Goal: Task Accomplishment & Management: Manage account settings

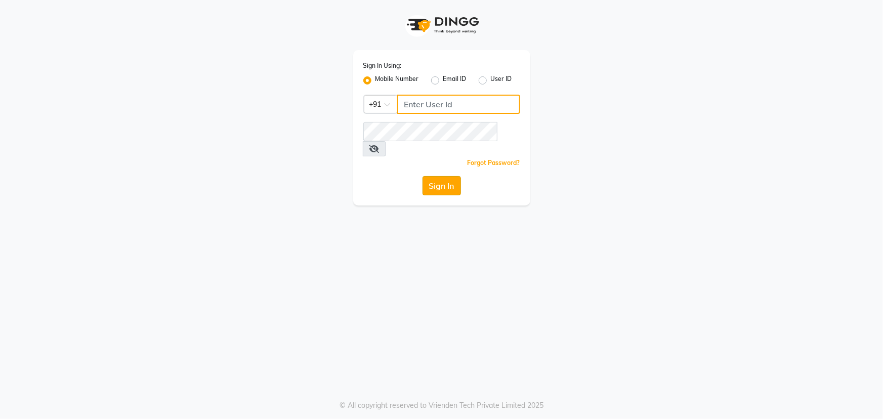
type input "9041009111"
click at [436, 176] on button "Sign In" at bounding box center [442, 185] width 38 height 19
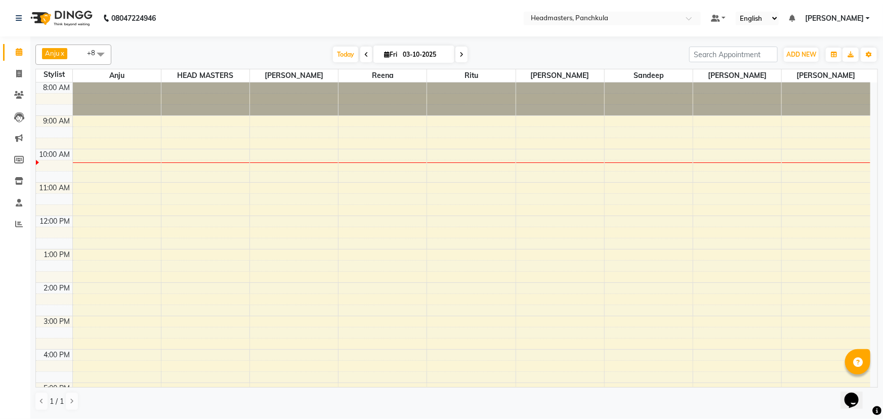
click at [542, 162] on div at bounding box center [560, 162] width 88 height 1
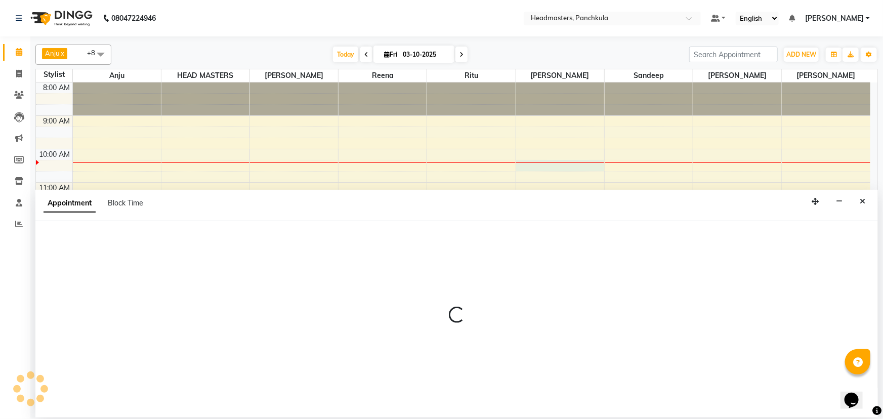
select select "64060"
select select "tentative"
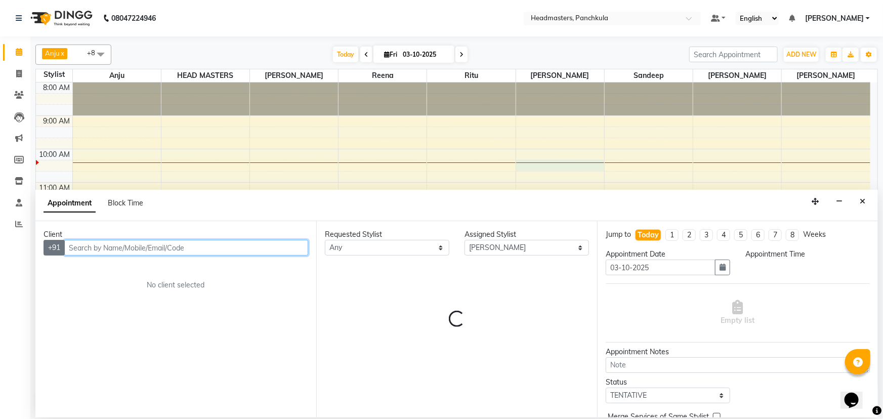
select select "615"
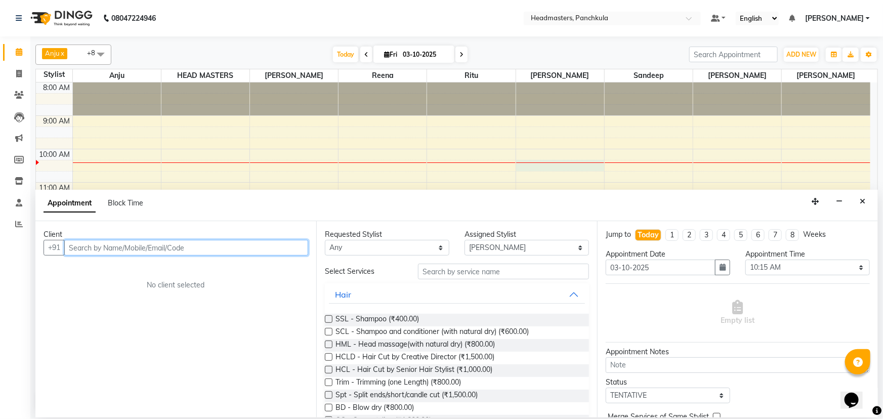
click at [76, 244] on input "text" at bounding box center [186, 248] width 244 height 16
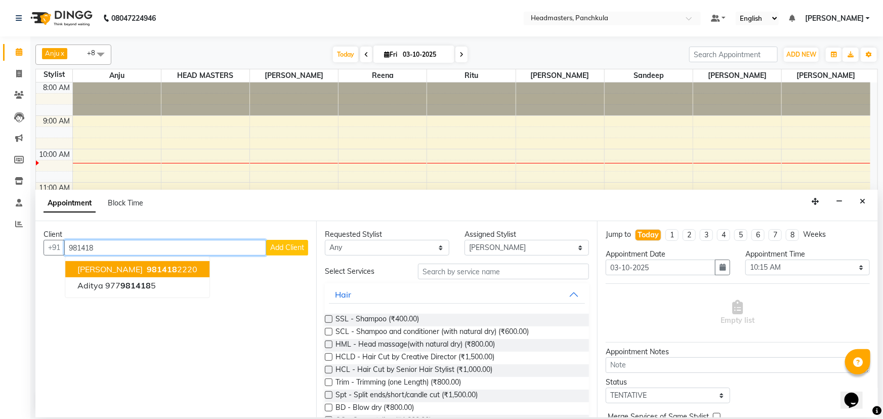
click at [105, 269] on span "[PERSON_NAME]" at bounding box center [109, 269] width 65 height 10
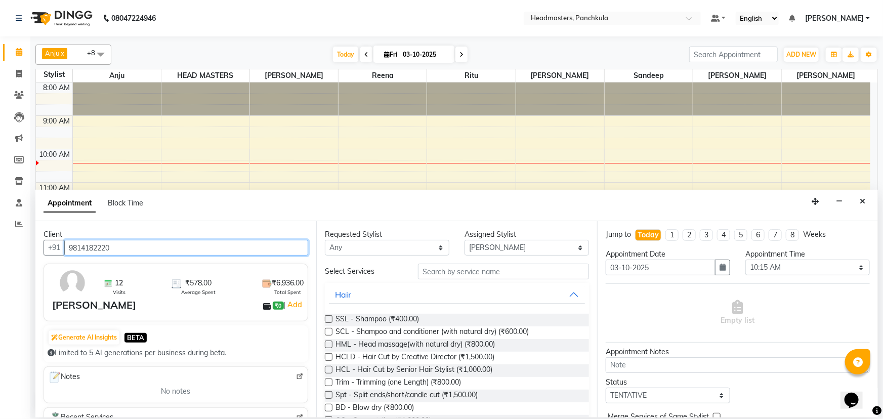
type input "9814182220"
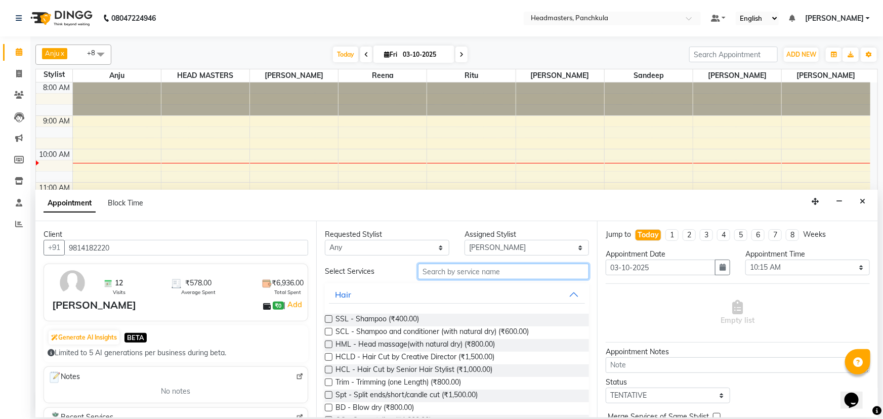
click at [439, 271] on input "text" at bounding box center [503, 272] width 171 height 16
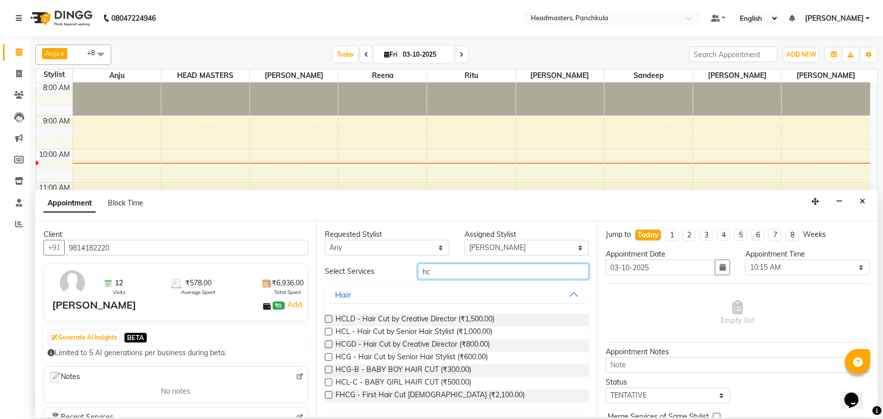
type input "hc"
click at [328, 358] on label at bounding box center [329, 357] width 8 height 8
click at [328, 358] on input "checkbox" at bounding box center [328, 358] width 7 height 7
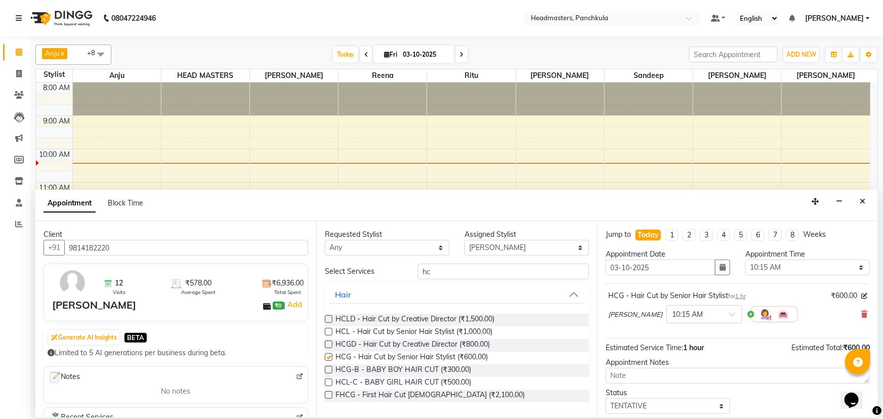
checkbox input "false"
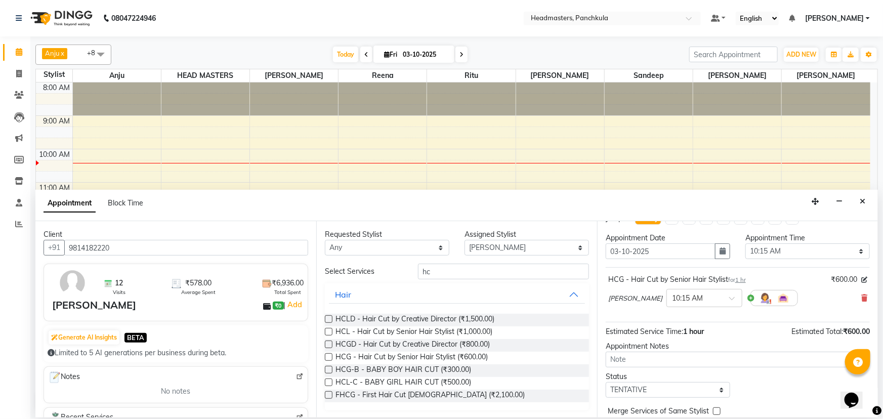
scroll to position [43, 0]
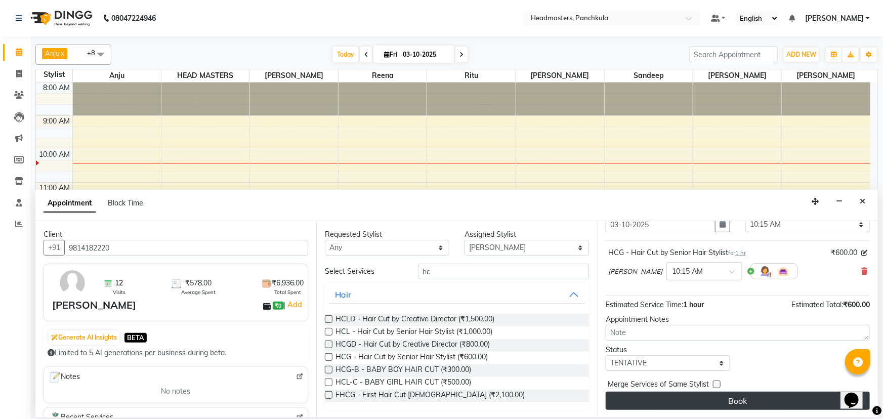
click at [715, 399] on button "Book" at bounding box center [738, 401] width 264 height 18
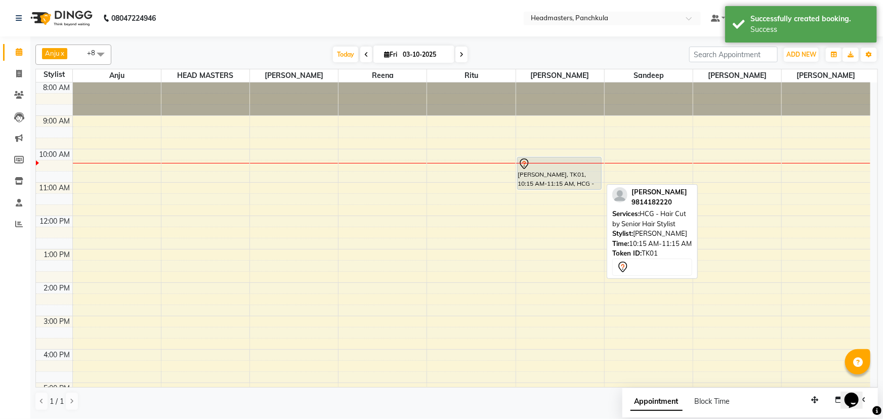
click at [539, 170] on div "[PERSON_NAME], TK01, 10:15 AM-11:15 AM, HCG - Hair Cut by Senior Hair Stylist" at bounding box center [560, 173] width 84 height 32
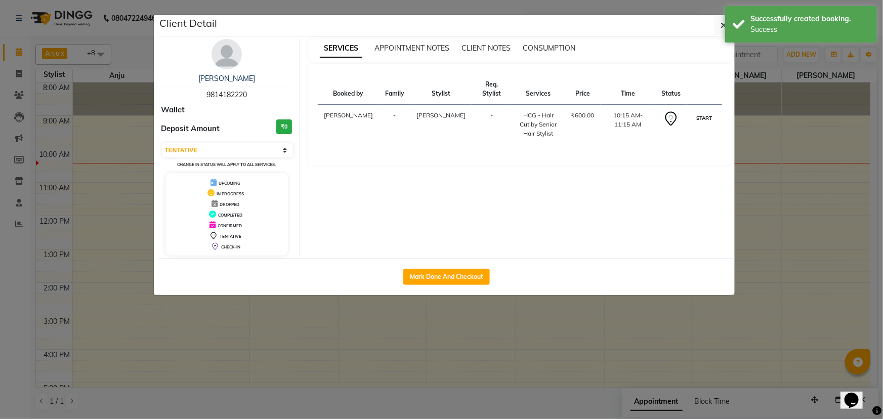
click at [706, 119] on button "START" at bounding box center [704, 118] width 21 height 13
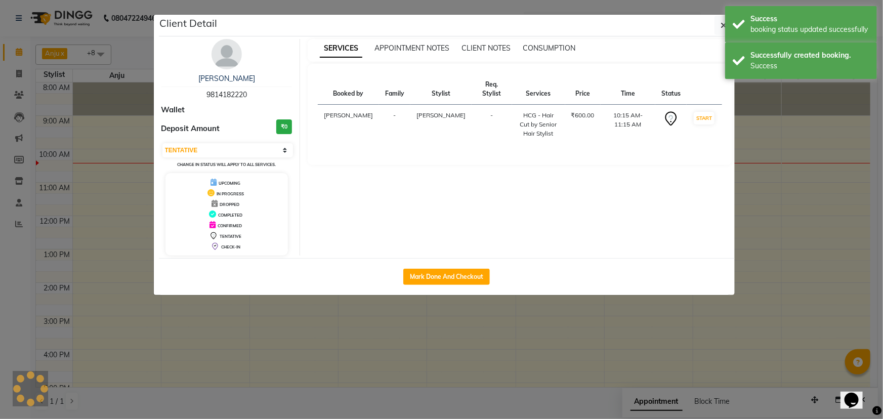
select select "1"
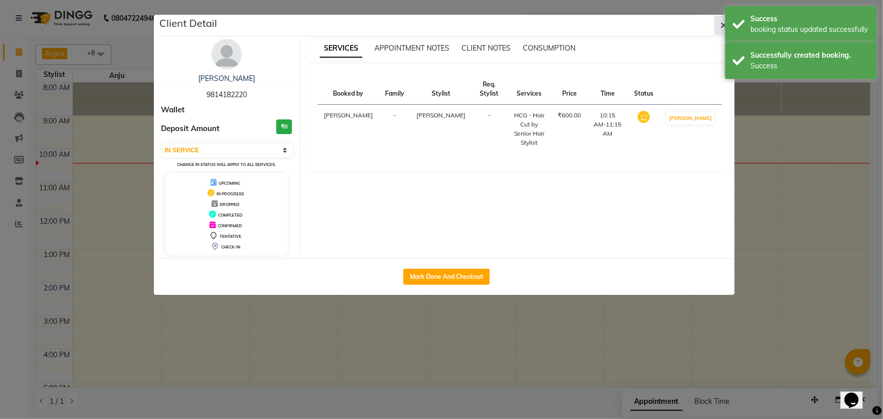
click at [718, 27] on button "button" at bounding box center [724, 25] width 19 height 19
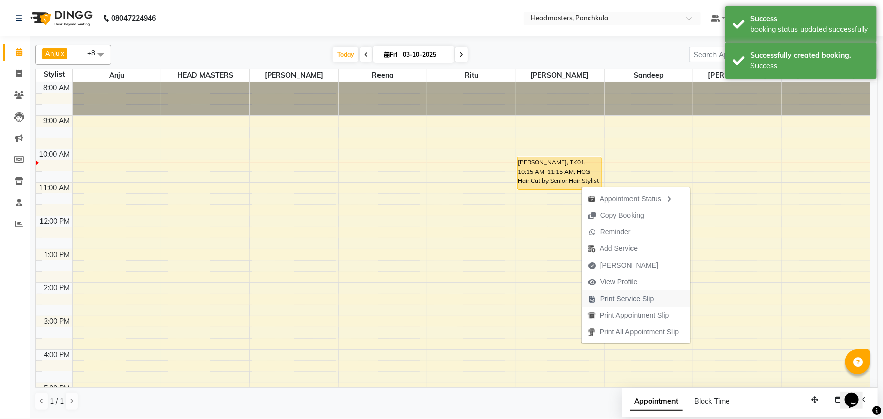
click at [607, 300] on span "Print Service Slip" at bounding box center [627, 299] width 54 height 11
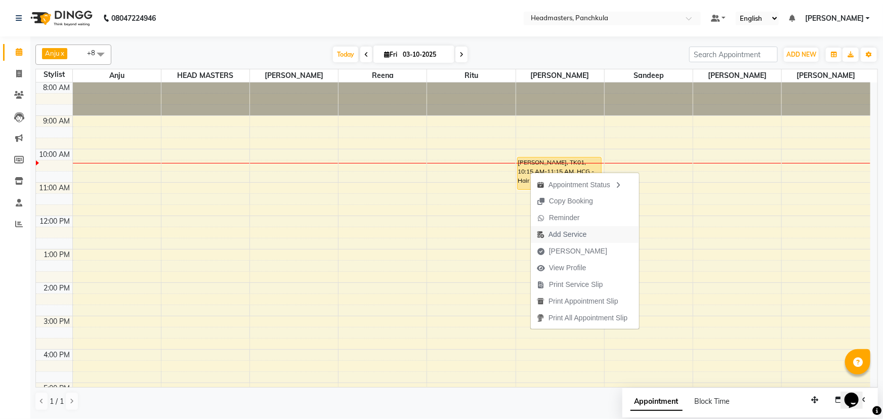
click at [566, 235] on span "Add Service" at bounding box center [568, 234] width 38 height 11
select select "64060"
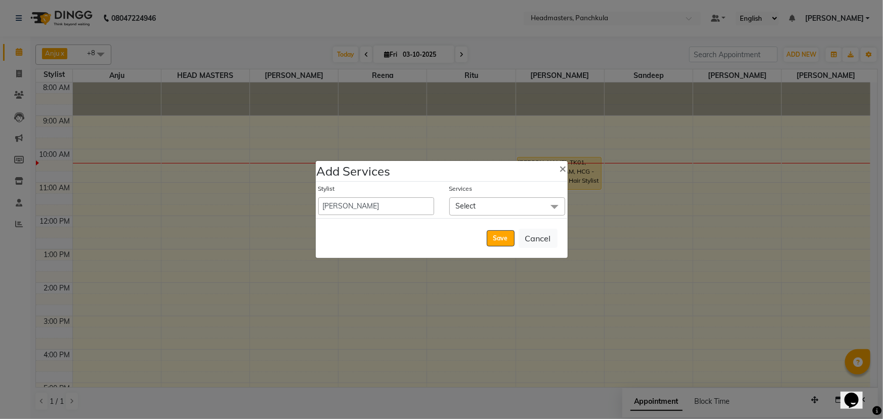
click at [459, 205] on span "Select" at bounding box center [466, 205] width 20 height 9
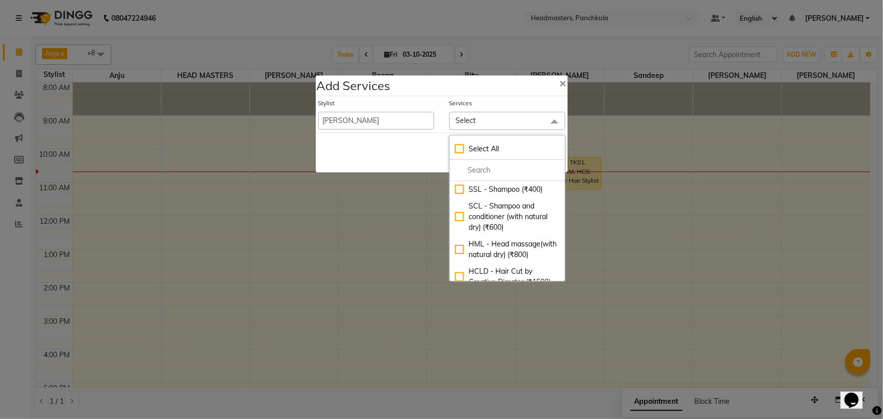
scroll to position [0, 0]
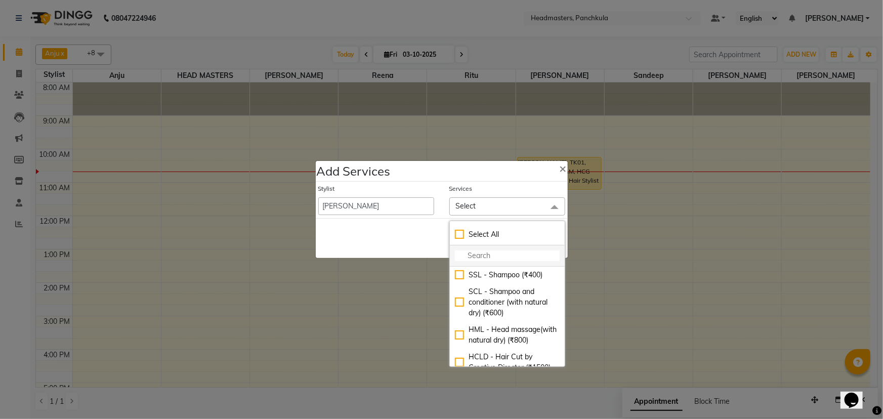
click at [455, 253] on input "multiselect-search" at bounding box center [507, 256] width 105 height 11
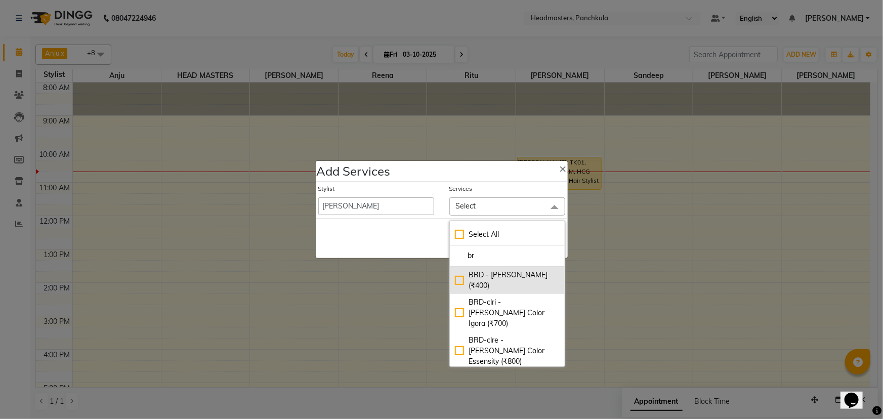
type input "br"
click at [456, 274] on div "BRD - [PERSON_NAME] (₹400)" at bounding box center [507, 280] width 105 height 21
checkbox input "true"
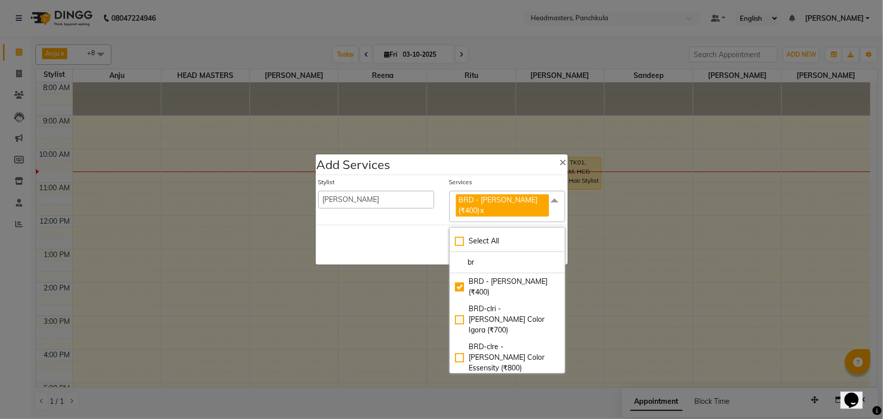
click at [354, 232] on div "Save Cancel" at bounding box center [442, 245] width 252 height 40
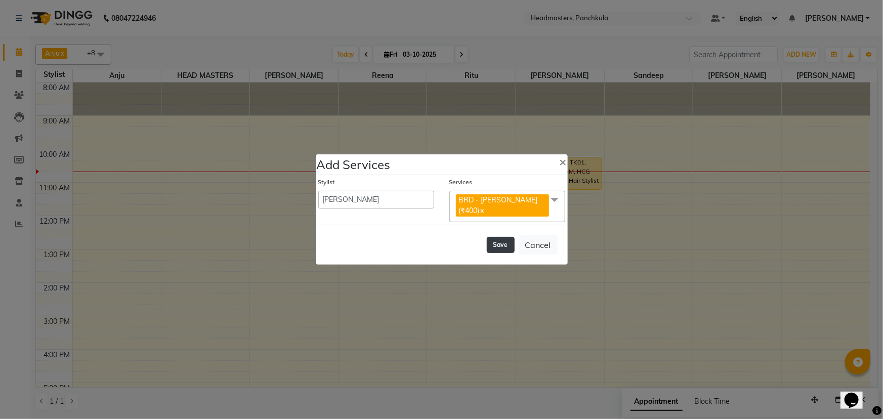
click at [507, 237] on button "Save" at bounding box center [501, 245] width 28 height 16
select select "66077"
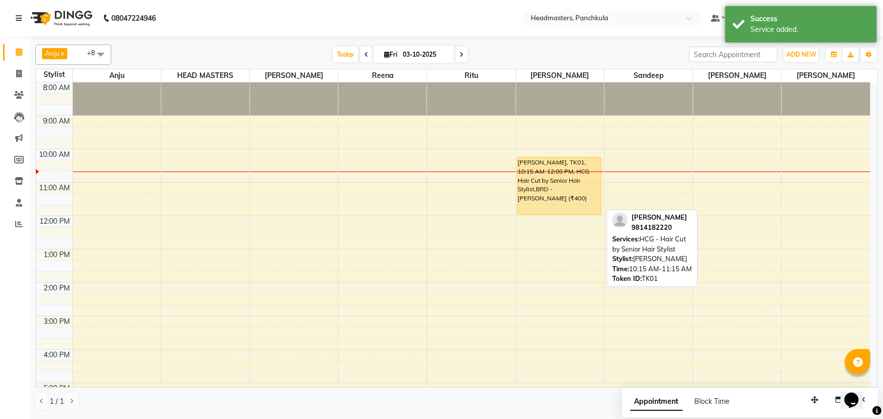
click at [552, 196] on div "[PERSON_NAME], TK01, 10:15 AM-12:00 PM, HCG - Hair Cut by Senior Hair Stylist,B…" at bounding box center [560, 185] width 84 height 57
select select "1"
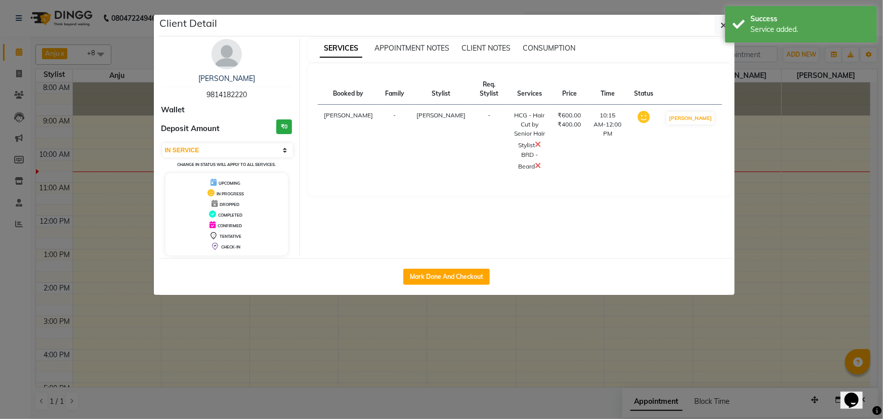
click at [22, 275] on ngb-modal-window "Client Detail [PERSON_NAME] 9814182220 Wallet Deposit Amount ₹0 Select IN SERVI…" at bounding box center [441, 209] width 883 height 419
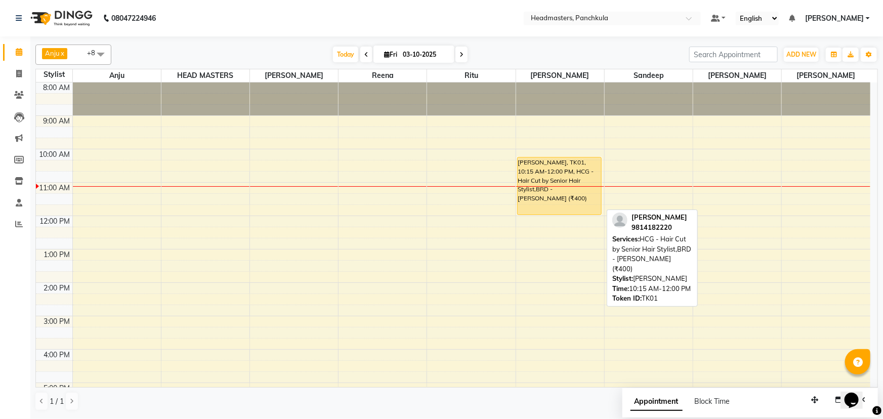
click at [554, 196] on div "[PERSON_NAME], TK01, 10:15 AM-12:00 PM, HCG - Hair Cut by Senior Hair Stylist,B…" at bounding box center [560, 185] width 84 height 57
select select "1"
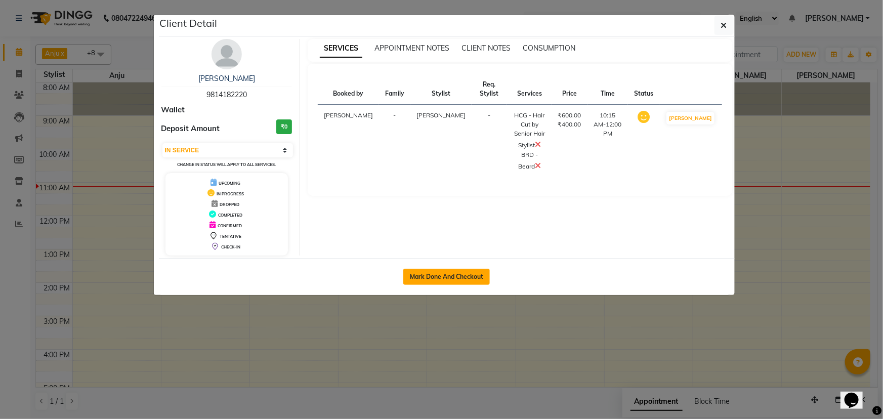
click at [459, 272] on button "Mark Done And Checkout" at bounding box center [446, 277] width 87 height 16
select select "service"
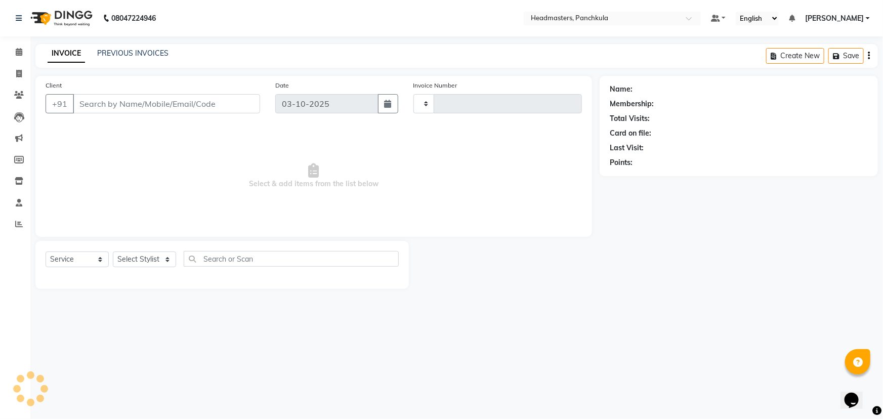
type input "3296"
select select "7376"
type input "9814182220"
select select "64060"
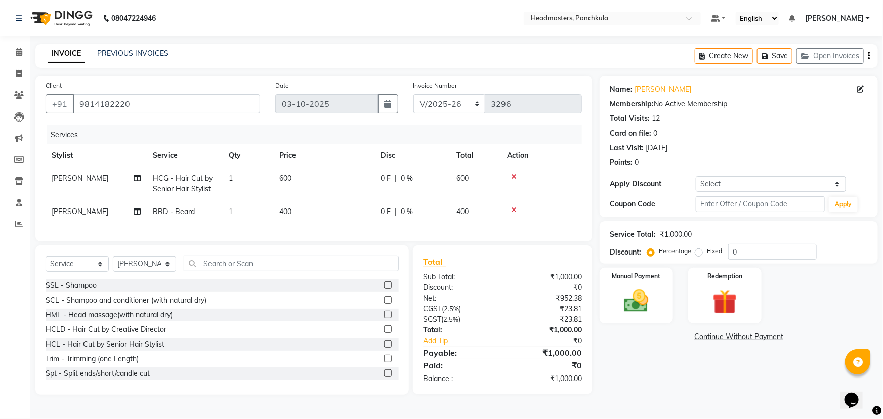
click at [410, 198] on td "0 F | 0 %" at bounding box center [413, 183] width 76 height 33
select select "64060"
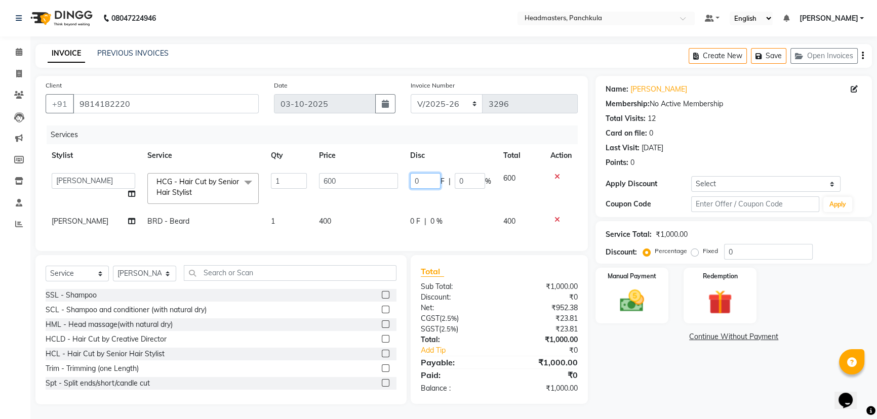
click at [422, 181] on input "0" at bounding box center [425, 181] width 30 height 16
type input "0100"
click at [652, 393] on div "Name: [PERSON_NAME] Membership: No Active Membership Total Visits: 12 Card on f…" at bounding box center [743, 240] width 286 height 328
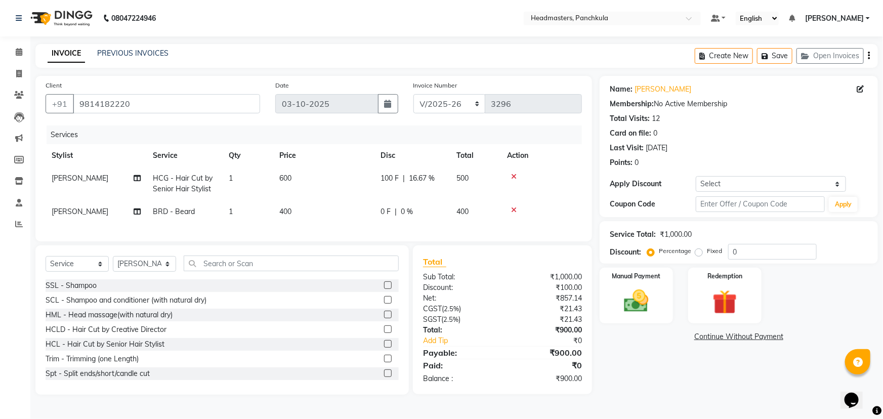
click at [420, 213] on div "0 F | 0 %" at bounding box center [413, 211] width 64 height 11
select select "64060"
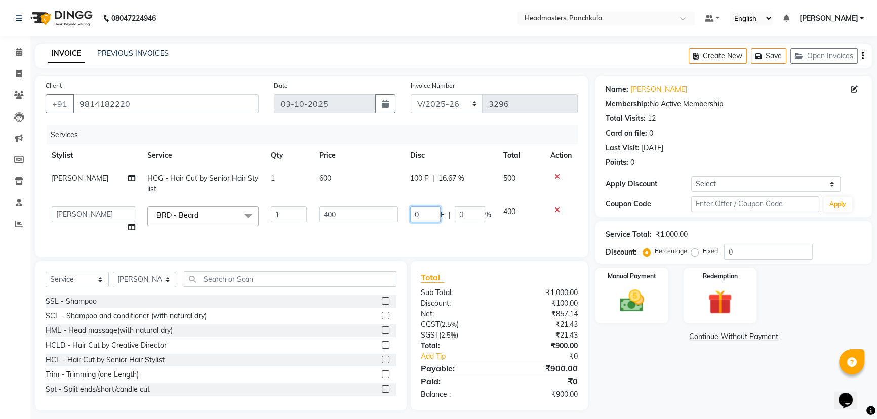
click at [420, 215] on input "0" at bounding box center [425, 214] width 30 height 16
type input "0100"
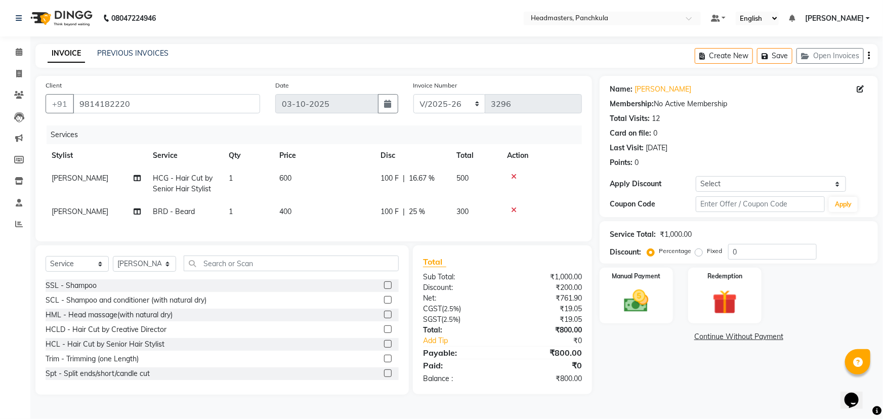
click at [714, 364] on div "Name: [PERSON_NAME] Membership: No Active Membership Total Visits: 12 Card on f…" at bounding box center [743, 235] width 286 height 319
click at [632, 311] on img at bounding box center [637, 300] width 42 height 29
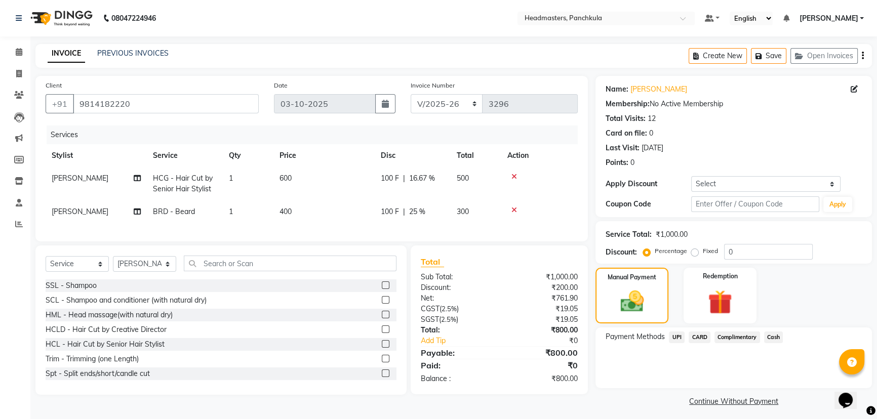
click at [777, 339] on span "Cash" at bounding box center [773, 337] width 19 height 12
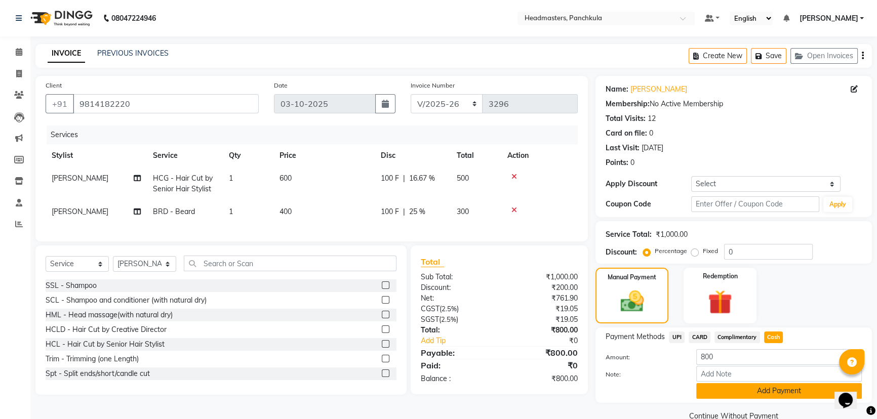
click at [753, 390] on button "Add Payment" at bounding box center [778, 391] width 165 height 16
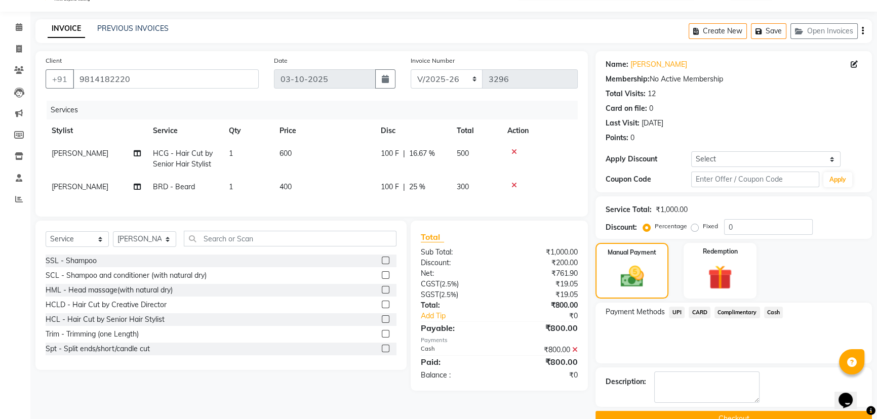
scroll to position [47, 0]
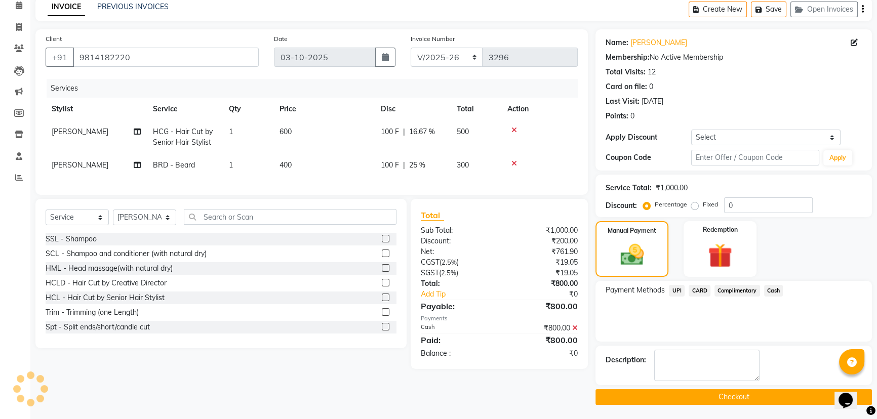
click at [674, 393] on button "Checkout" at bounding box center [733, 397] width 276 height 16
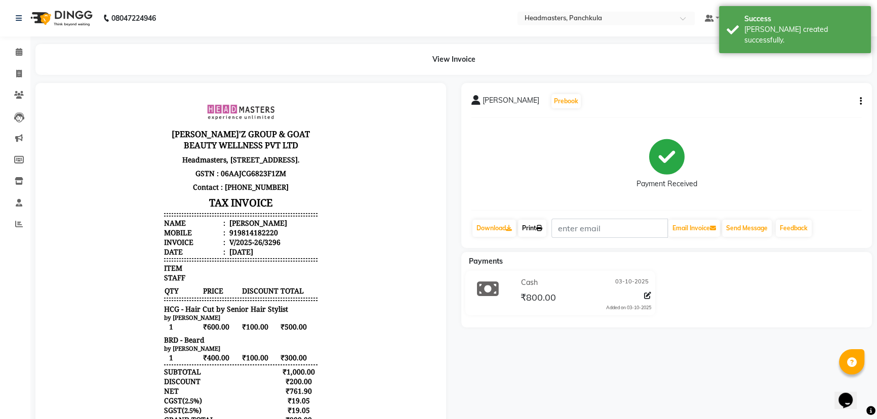
click at [540, 228] on icon at bounding box center [539, 228] width 6 height 6
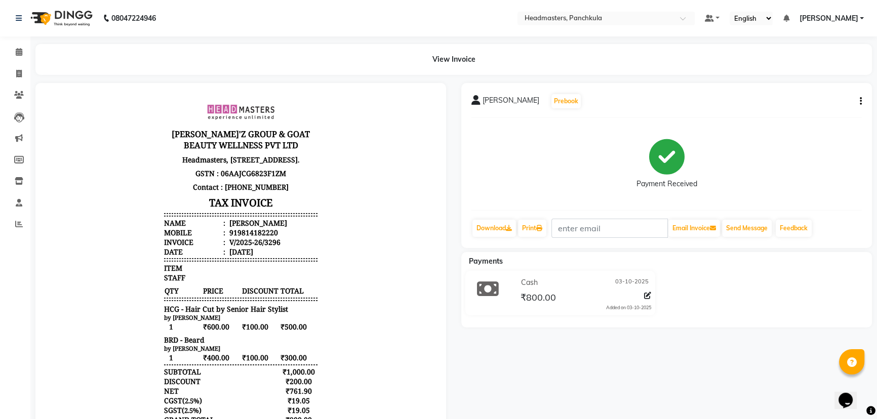
select select "7376"
select select "service"
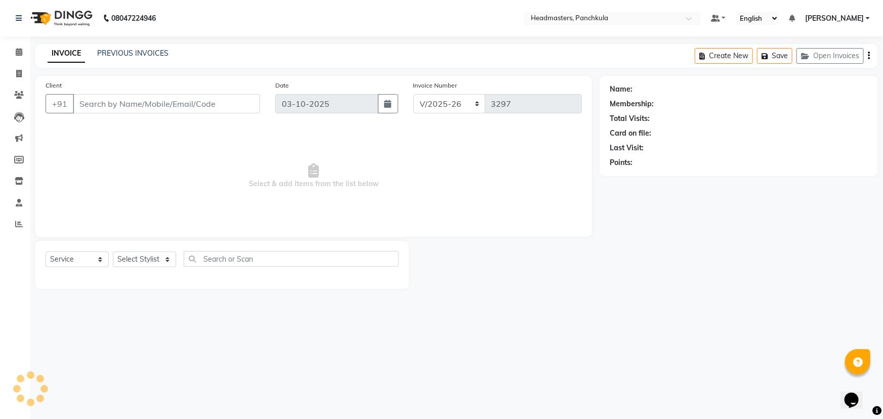
type input "9814182220"
select select "64060"
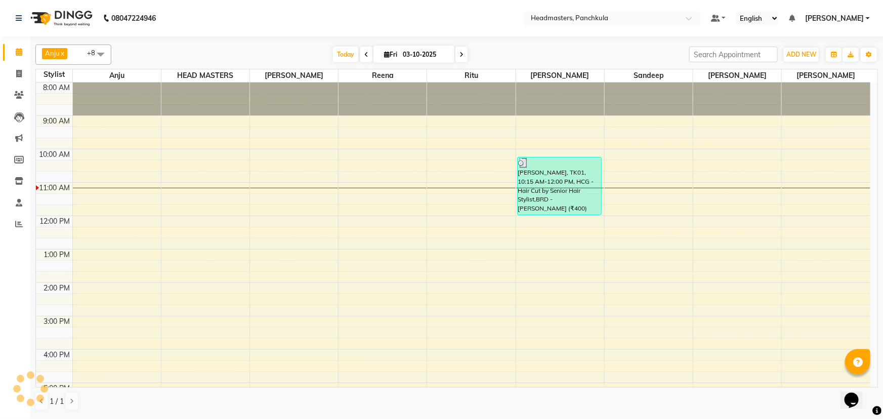
scroll to position [46, 0]
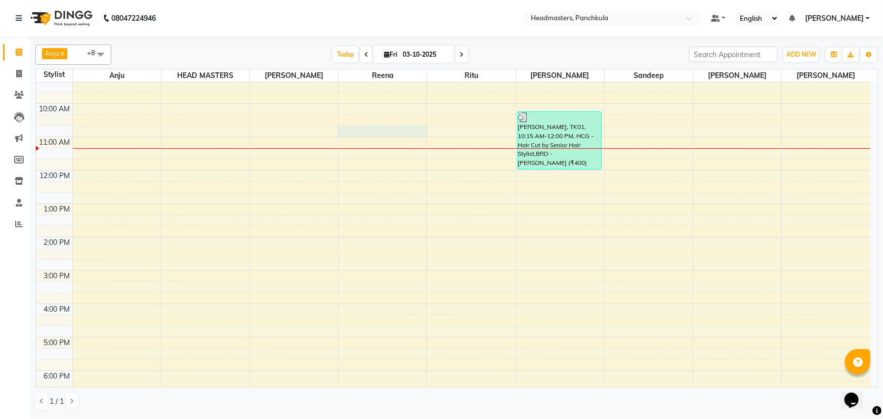
click at [360, 131] on div "8:00 AM 9:00 AM 10:00 AM 11:00 AM 12:00 PM 1:00 PM 2:00 PM 3:00 PM 4:00 PM 5:00…" at bounding box center [453, 254] width 835 height 434
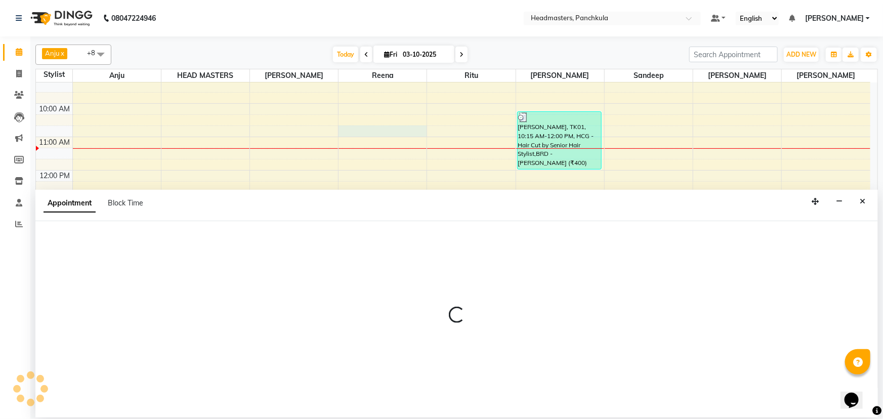
select select "64261"
select select "tentative"
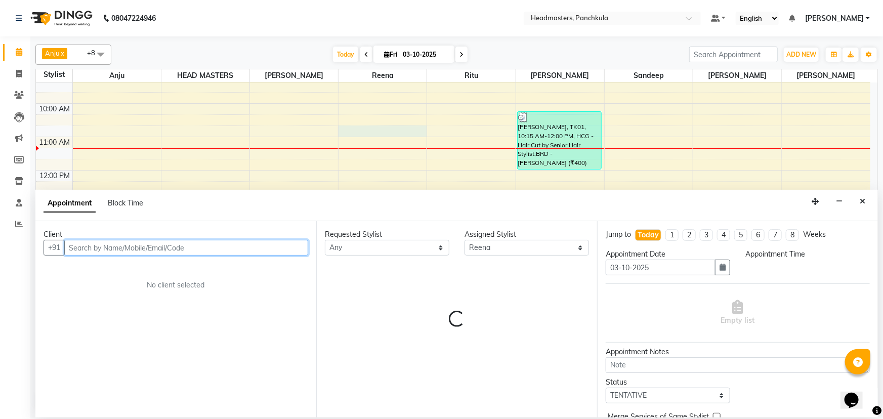
select select "645"
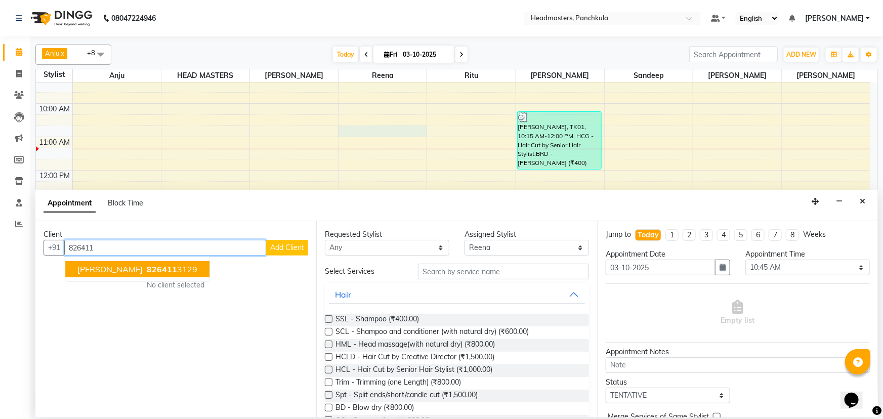
click at [169, 268] on button "[PERSON_NAME] 826411 3129" at bounding box center [137, 269] width 144 height 16
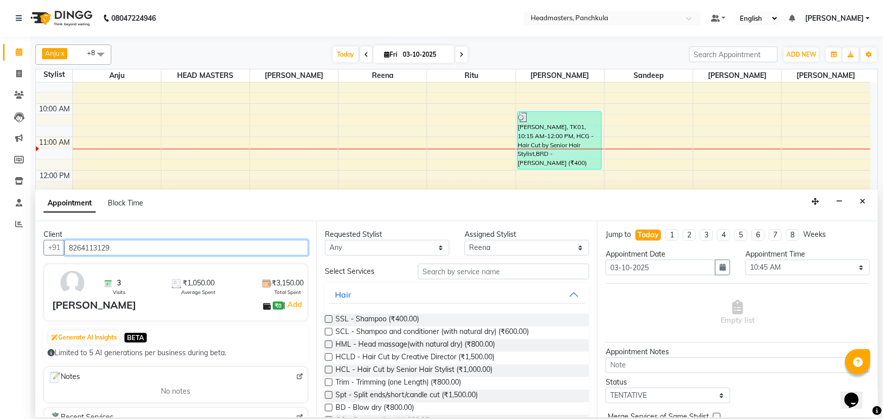
type input "8264113129"
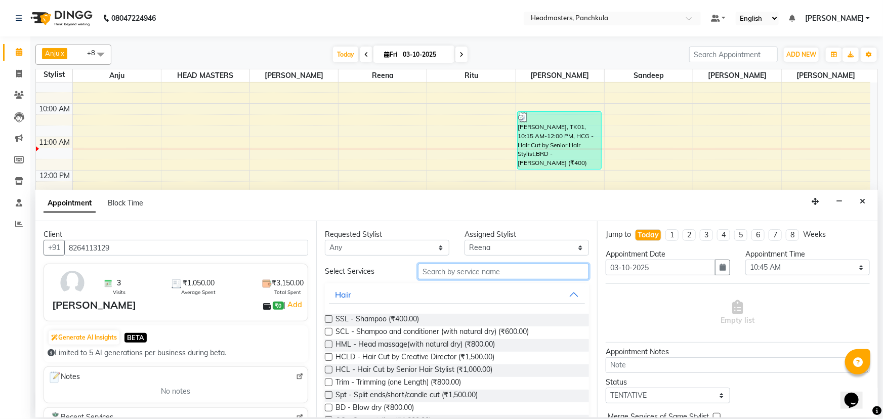
click at [426, 272] on input "text" at bounding box center [503, 272] width 171 height 16
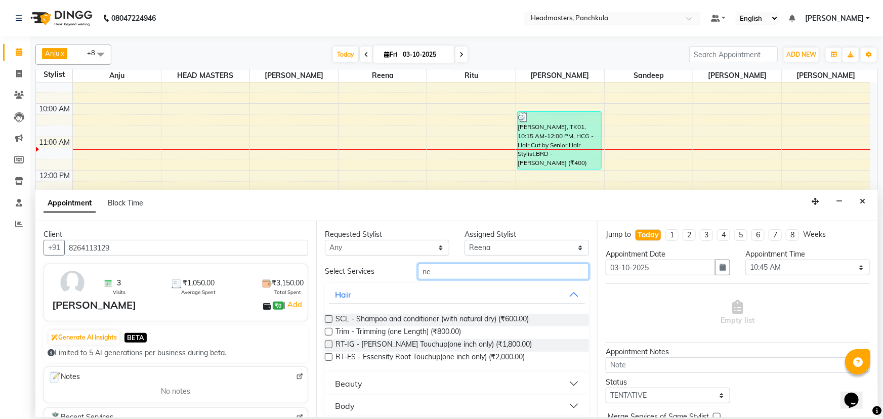
type input "n"
type input "p"
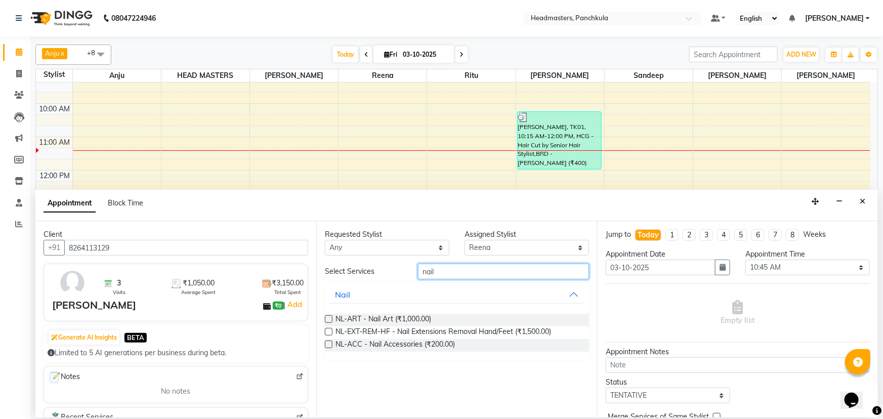
type input "nail"
click at [329, 319] on label at bounding box center [329, 319] width 8 height 8
click at [329, 319] on input "checkbox" at bounding box center [328, 320] width 7 height 7
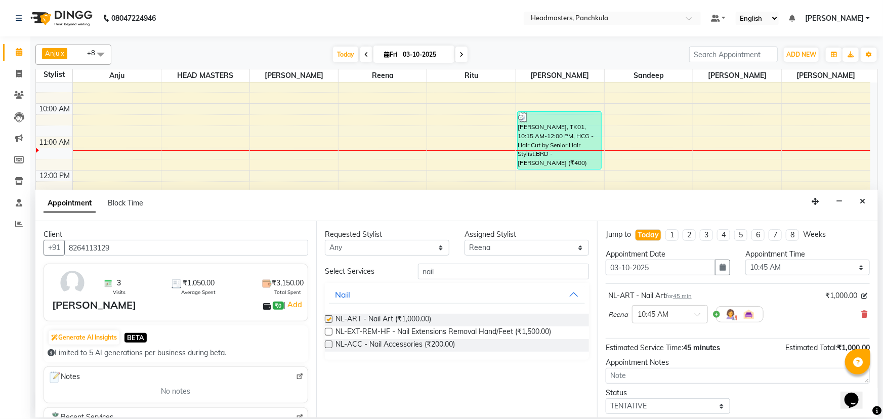
checkbox input "false"
click at [855, 270] on select "Select 09:00 AM 09:15 AM 09:30 AM 09:45 AM 10:00 AM 10:15 AM 10:30 AM 10:45 AM …" at bounding box center [807, 268] width 125 height 16
select select "675"
click at [745, 260] on select "Select 09:00 AM 09:15 AM 09:30 AM 09:45 AM 10:00 AM 10:15 AM 10:30 AM 10:45 AM …" at bounding box center [807, 268] width 125 height 16
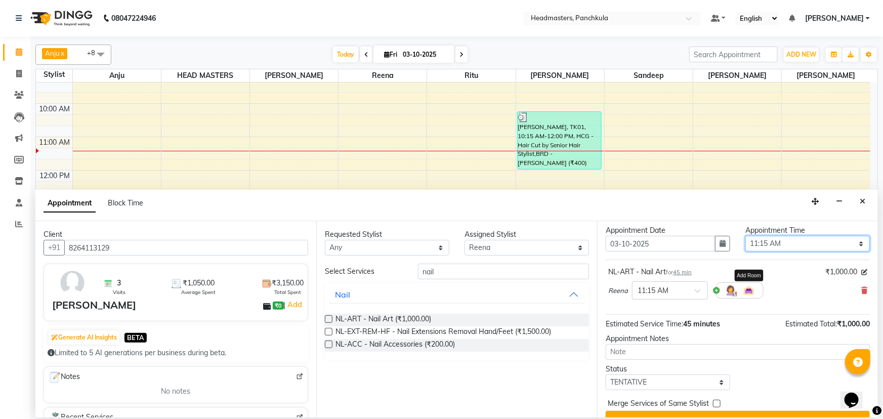
scroll to position [43, 0]
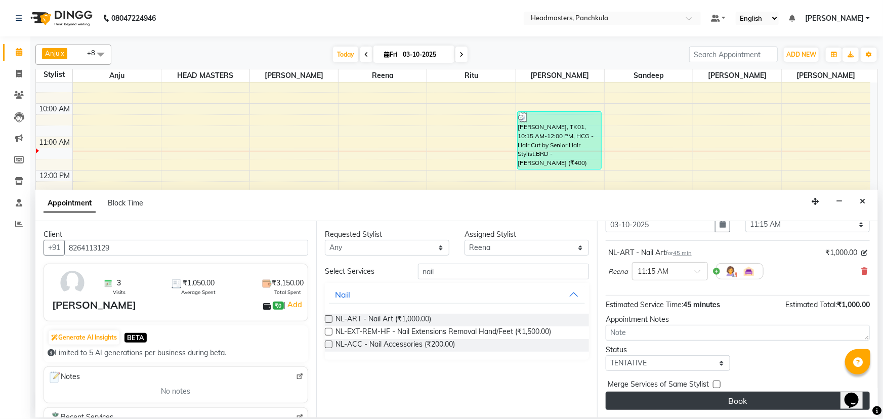
click at [741, 400] on button "Book" at bounding box center [738, 401] width 264 height 18
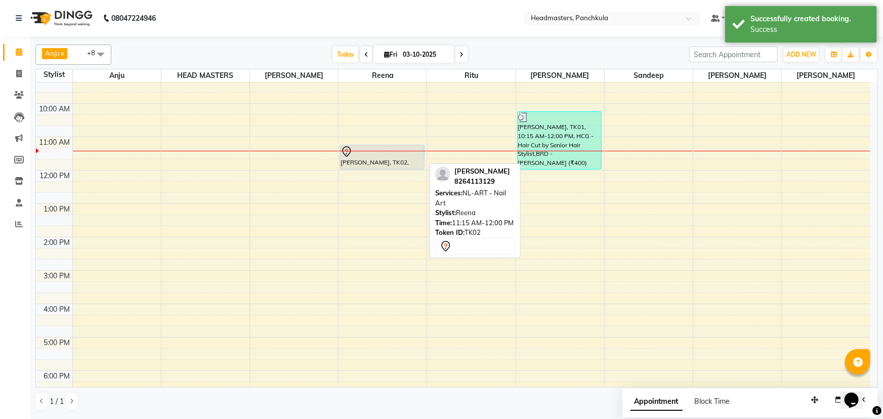
click at [410, 155] on div at bounding box center [382, 152] width 83 height 12
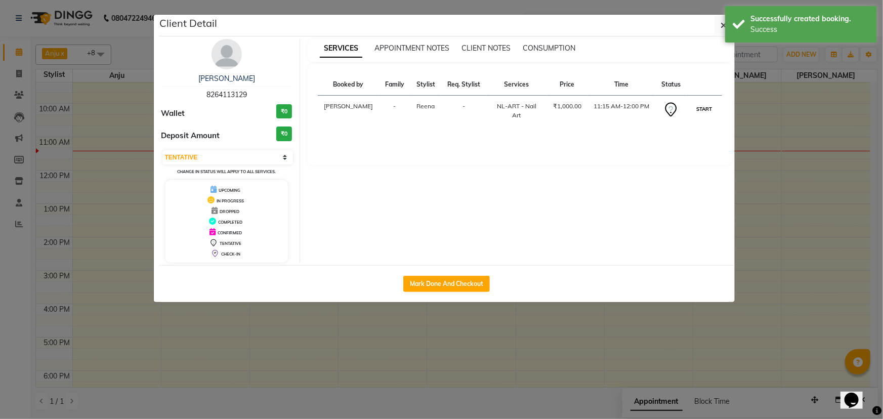
click at [700, 115] on button "START" at bounding box center [704, 109] width 21 height 13
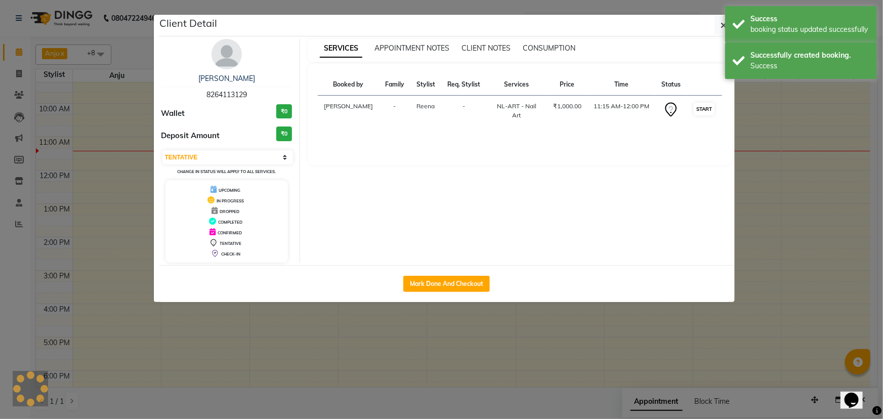
select select "1"
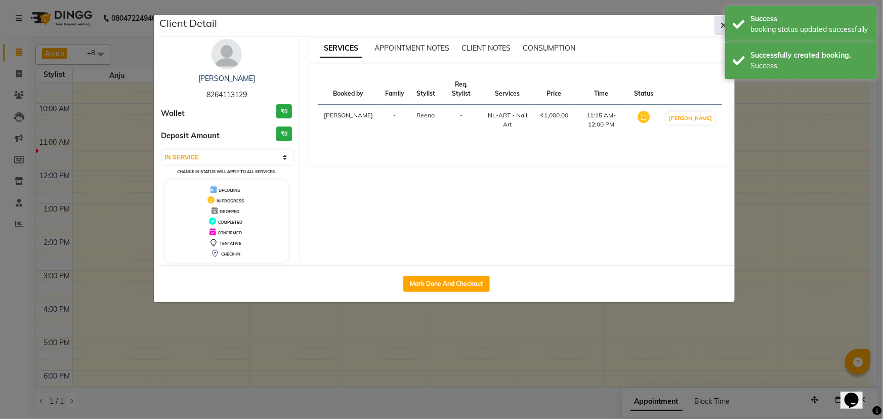
click at [723, 24] on icon "button" at bounding box center [724, 25] width 6 height 8
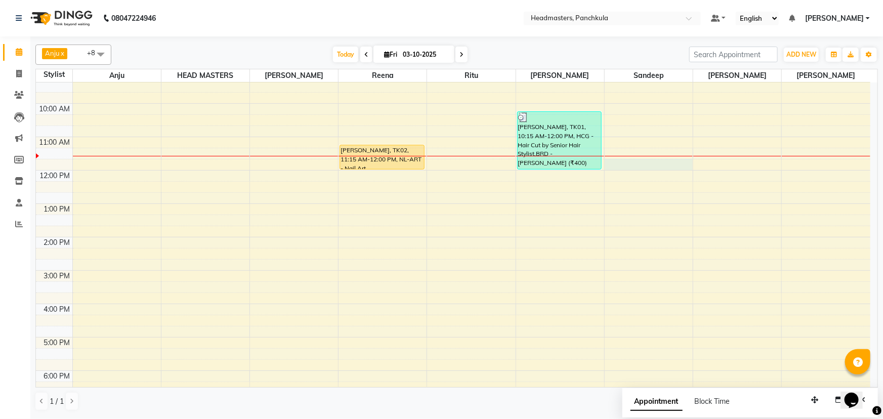
click at [628, 162] on div "8:00 AM 9:00 AM 10:00 AM 11:00 AM 12:00 PM 1:00 PM 2:00 PM 3:00 PM 4:00 PM 5:00…" at bounding box center [453, 254] width 835 height 434
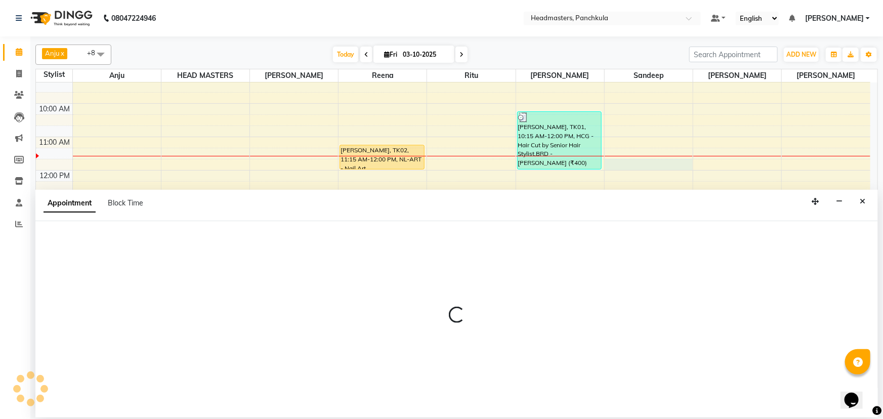
select select "64055"
select select "705"
select select "tentative"
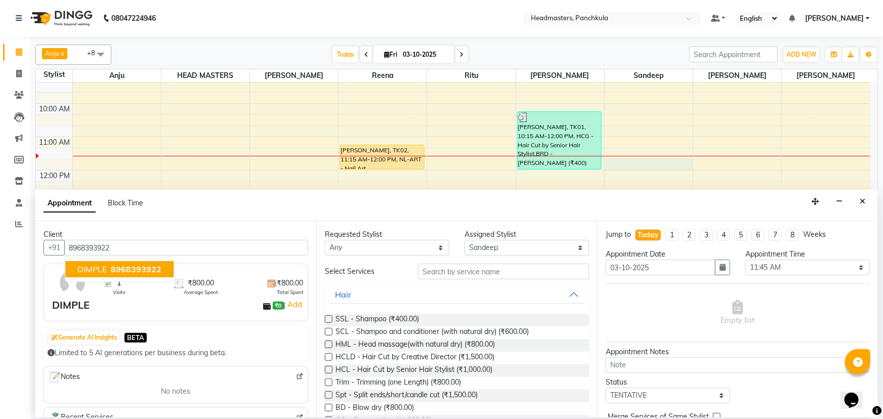
type input "8968393922"
click at [427, 270] on input "text" at bounding box center [503, 272] width 171 height 16
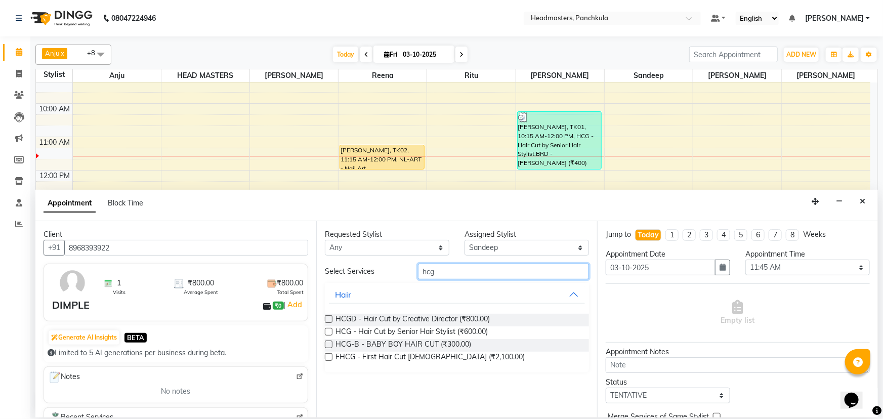
type input "hcg"
click at [329, 331] on label at bounding box center [329, 332] width 8 height 8
click at [329, 331] on input "checkbox" at bounding box center [328, 332] width 7 height 7
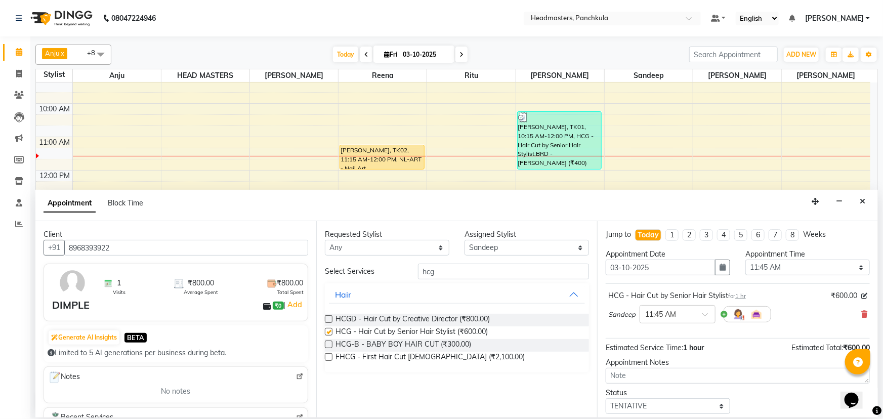
checkbox input "false"
click at [433, 270] on input "hcg" at bounding box center [503, 272] width 171 height 16
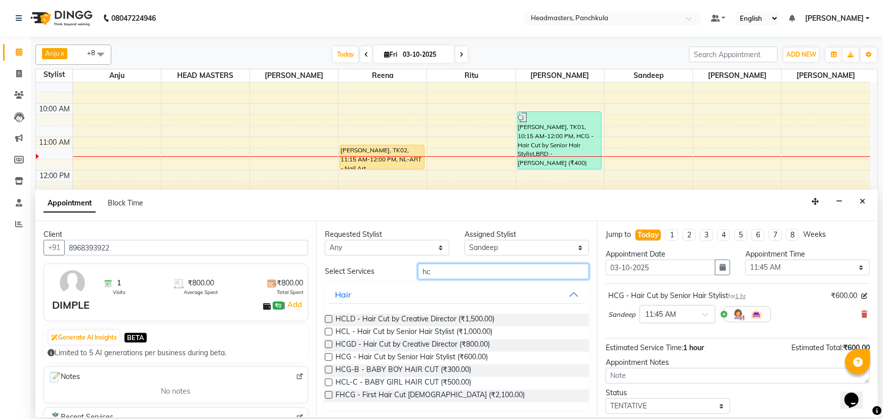
type input "h"
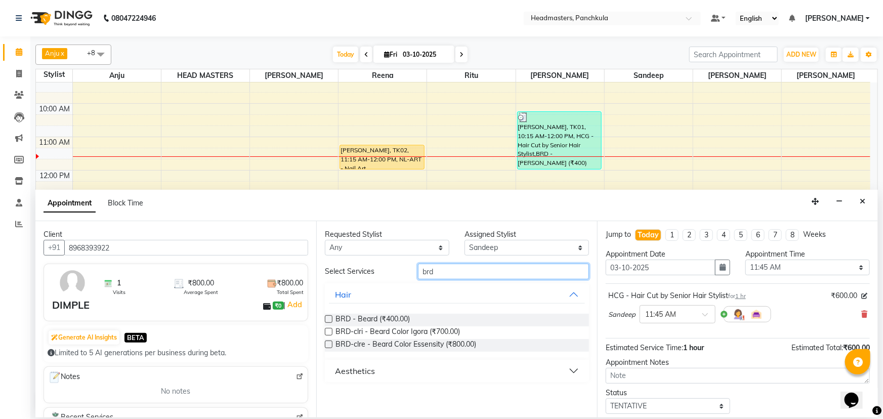
type input "brd"
click at [329, 316] on label at bounding box center [329, 319] width 8 height 8
click at [329, 317] on input "checkbox" at bounding box center [328, 320] width 7 height 7
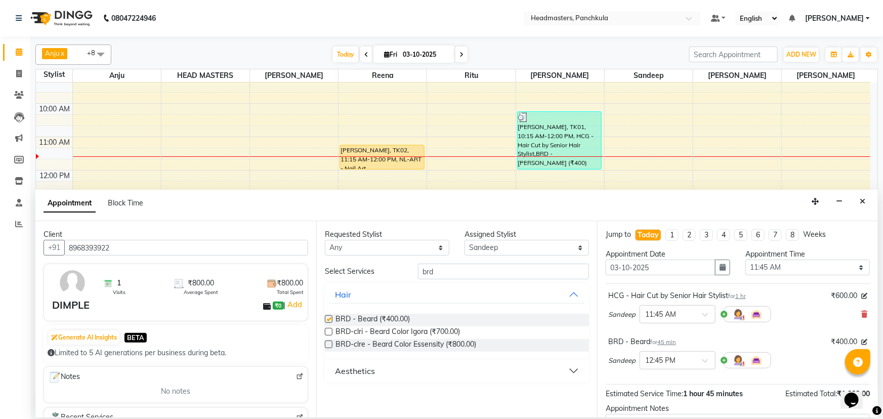
checkbox input "false"
click at [856, 268] on select "Select 09:00 AM 09:15 AM 09:30 AM 09:45 AM 10:00 AM 10:15 AM 10:30 AM 10:45 AM …" at bounding box center [807, 268] width 125 height 16
select select "690"
click at [745, 260] on select "Select 09:00 AM 09:15 AM 09:30 AM 09:45 AM 10:00 AM 10:15 AM 10:30 AM 10:45 AM …" at bounding box center [807, 268] width 125 height 16
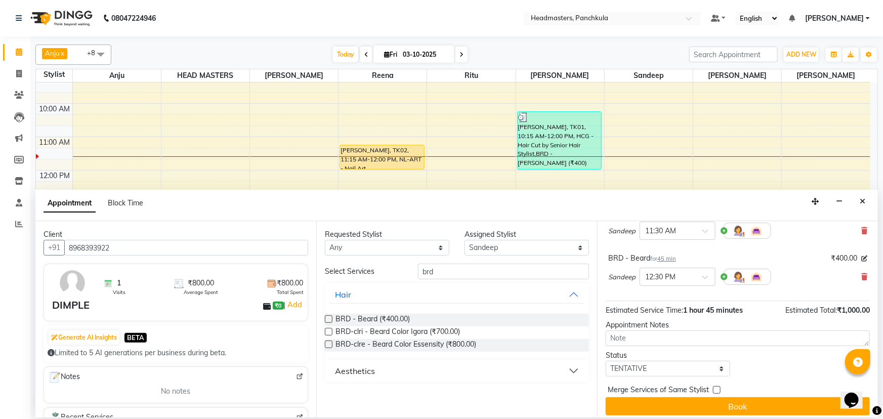
scroll to position [89, 0]
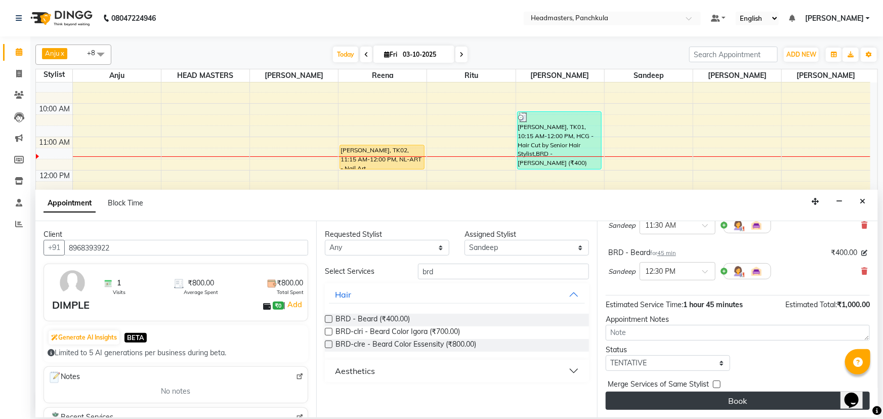
click at [728, 401] on button "Book" at bounding box center [738, 401] width 264 height 18
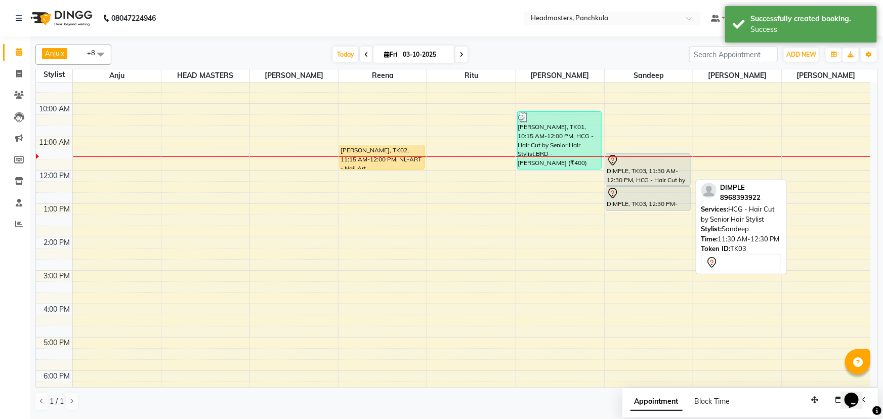
click at [681, 162] on div at bounding box center [648, 160] width 83 height 12
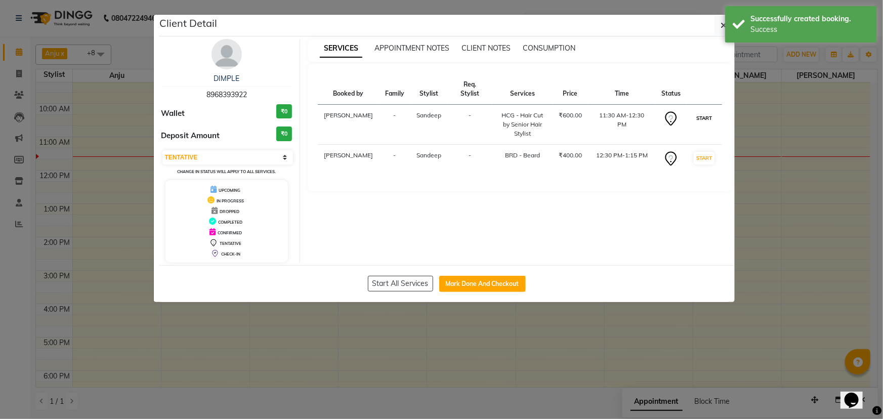
click at [706, 119] on button "START" at bounding box center [704, 118] width 21 height 13
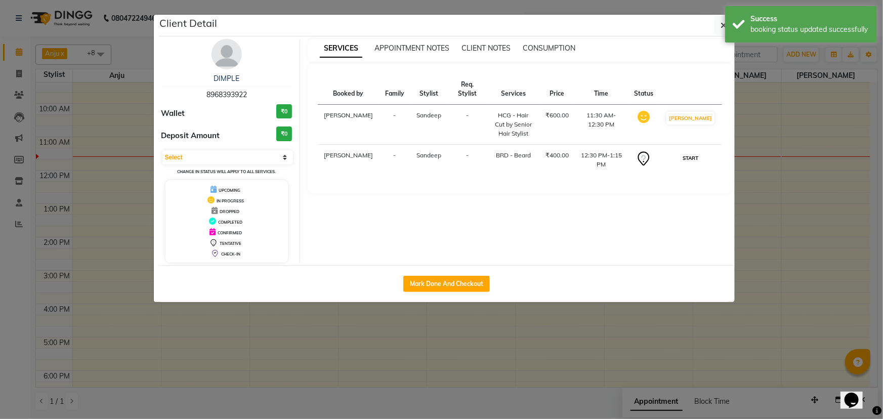
click at [701, 158] on button "START" at bounding box center [690, 158] width 21 height 13
select select "1"
click at [722, 24] on icon "button" at bounding box center [724, 25] width 6 height 8
